Goal: Feedback & Contribution: Submit feedback/report problem

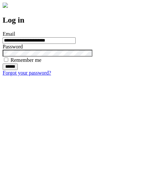
type input "**********"
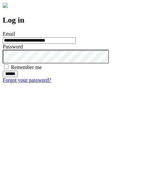
click at [18, 77] on input "******" at bounding box center [10, 74] width 15 height 7
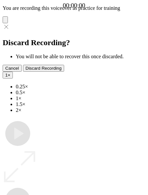
type input "**********"
